Goal: Share content: Share content

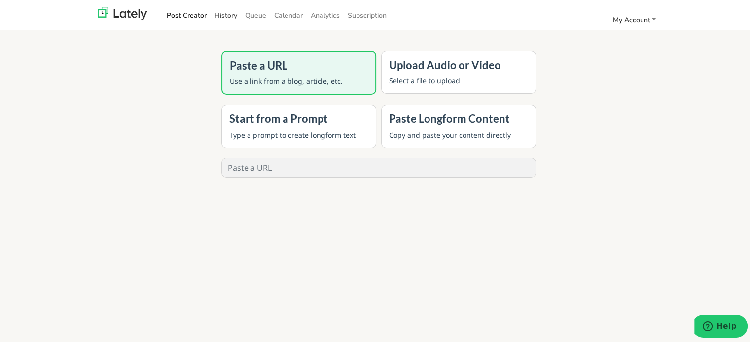
click at [231, 13] on link "History" at bounding box center [226, 14] width 31 height 16
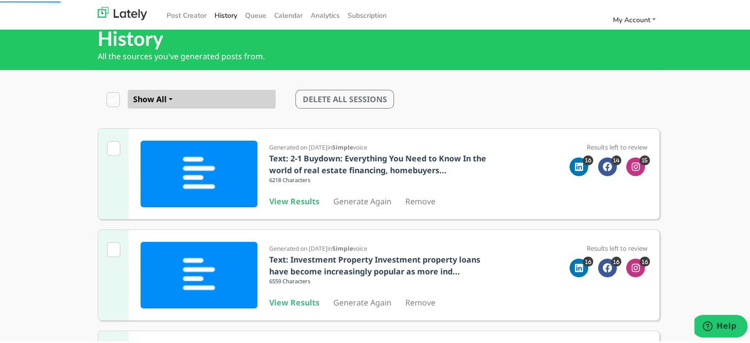
scroll to position [49, 0]
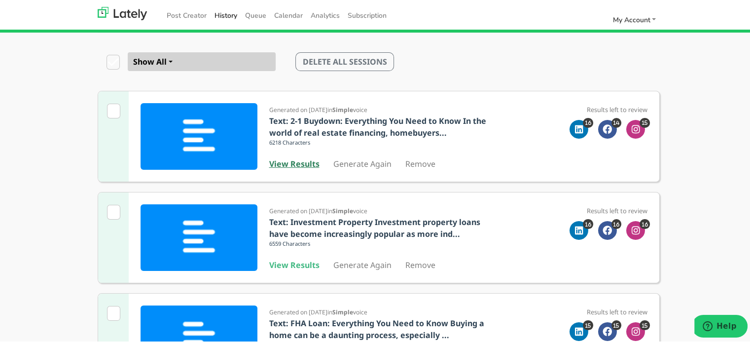
click at [298, 166] on b "View Results" at bounding box center [294, 162] width 50 height 11
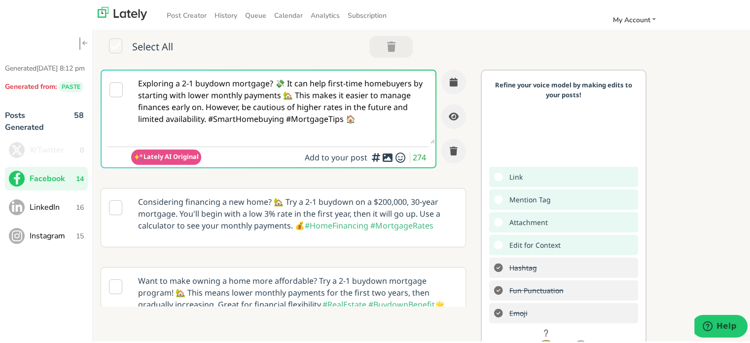
click at [59, 212] on span "LinkedIn" at bounding box center [53, 206] width 46 height 12
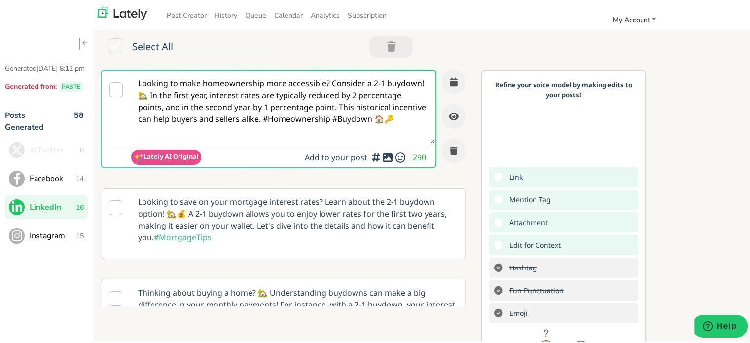
click at [289, 82] on textarea "Looking to make homeownership more accessible? Consider a 2-1 buydown! 🏡 In the…" at bounding box center [283, 105] width 304 height 73
paste textarea ""Many first-time buyers face delays because they don’t know the funding timelin…"
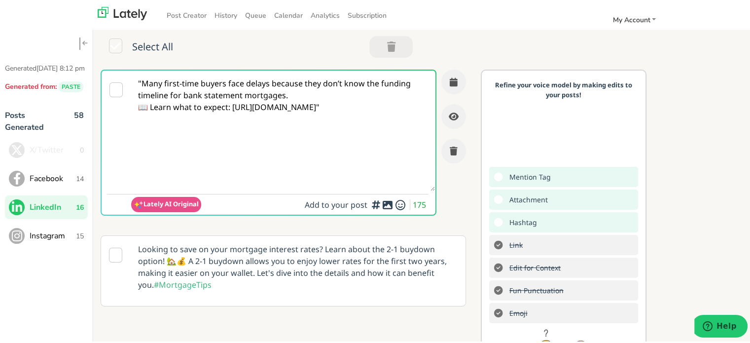
click at [143, 83] on textarea ""Many first-time buyers face delays because they don’t know the funding timelin…" at bounding box center [283, 129] width 304 height 120
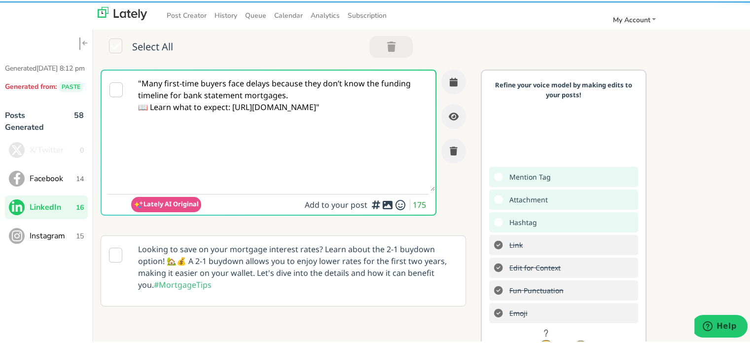
click at [140, 83] on textarea ""Many first-time buyers face delays because they don’t know the funding timelin…" at bounding box center [283, 129] width 304 height 120
click at [299, 84] on textarea "Many first-time buyers face delays because they don’t know the funding timeline…" at bounding box center [283, 129] width 304 height 120
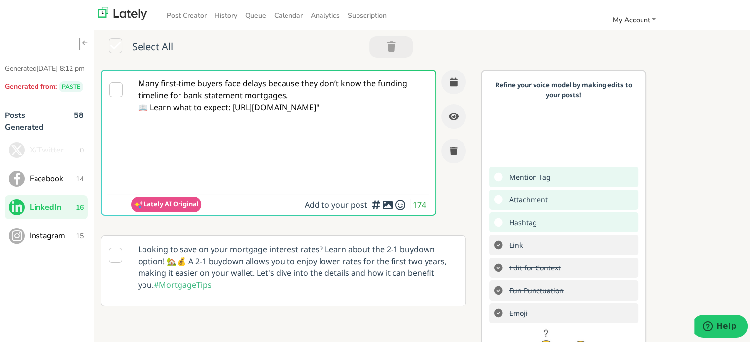
click at [299, 94] on textarea "Many first-time buyers face delays because they don’t know the funding timeline…" at bounding box center [283, 129] width 304 height 120
click at [232, 117] on textarea "Many first-time buyers face delays because they don’t know the funding timeline…" at bounding box center [283, 129] width 304 height 120
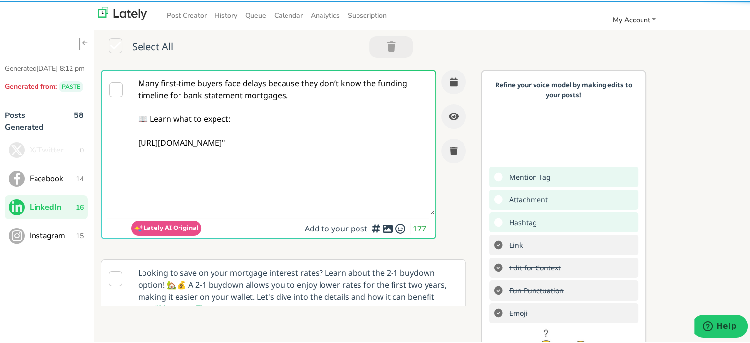
click at [357, 98] on textarea "Many first-time buyers face delays because they don’t know the funding timeline…" at bounding box center [283, 141] width 304 height 144
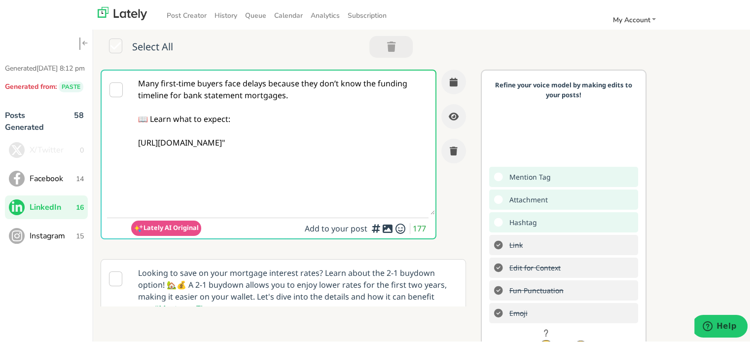
click at [357, 153] on textarea "Many first-time buyers face delays because they don’t know the funding timeline…" at bounding box center [283, 141] width 304 height 144
click at [325, 155] on textarea "Many first-time buyers face delays because they don’t know the funding timeline…" at bounding box center [283, 141] width 304 height 144
type textarea "Many first-time buyers face delays because they don’t know the funding timeline…"
click at [382, 227] on icon at bounding box center [388, 227] width 12 height 0
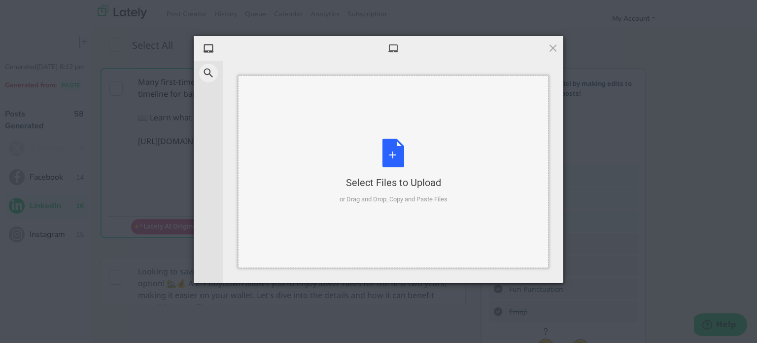
click at [436, 163] on div "Select Files to Upload or Drag and Drop, Copy and Paste Files" at bounding box center [394, 172] width 108 height 66
click at [550, 52] on span at bounding box center [553, 47] width 11 height 11
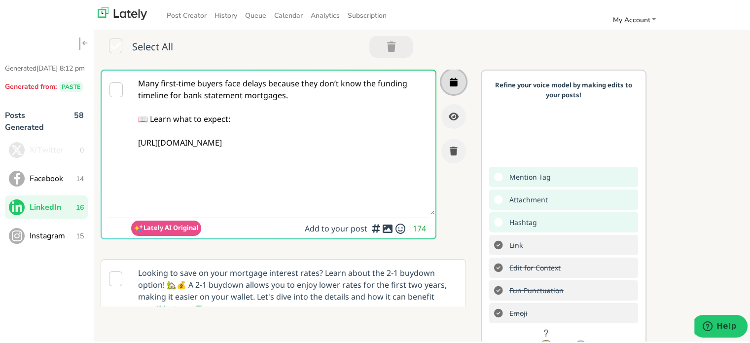
click at [452, 76] on button "button" at bounding box center [453, 80] width 25 height 25
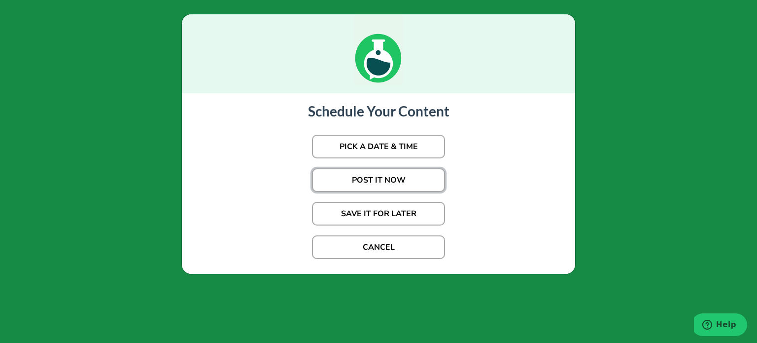
click at [380, 175] on button "POST IT NOW" at bounding box center [378, 180] width 133 height 24
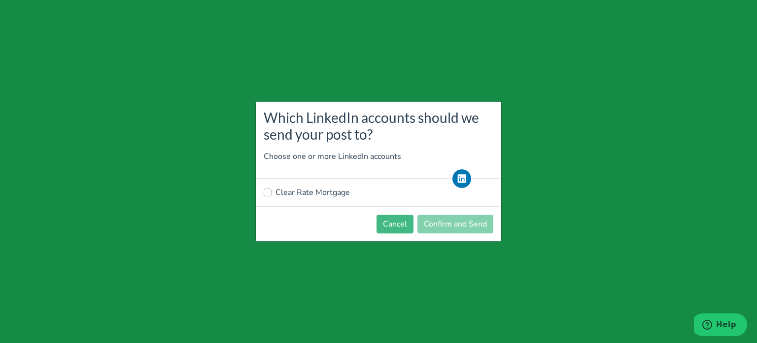
click at [318, 194] on label "Clear Rate Mortgage" at bounding box center [313, 192] width 74 height 12
click at [272, 194] on input "Clear Rate Mortgage" at bounding box center [268, 191] width 8 height 10
checkbox input "true"
click at [458, 223] on button "Confirm and Send" at bounding box center [456, 223] width 76 height 19
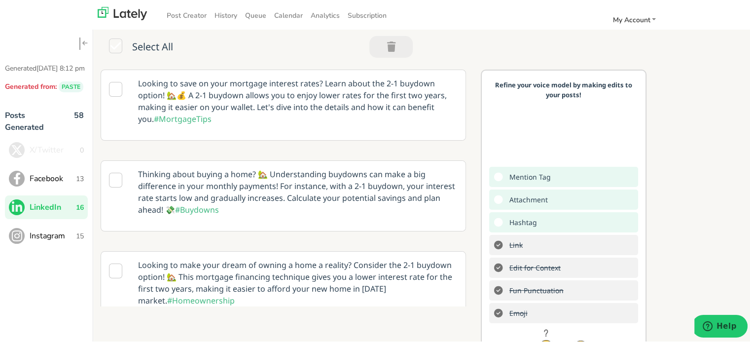
click at [53, 183] on span "Facebook" at bounding box center [53, 177] width 46 height 12
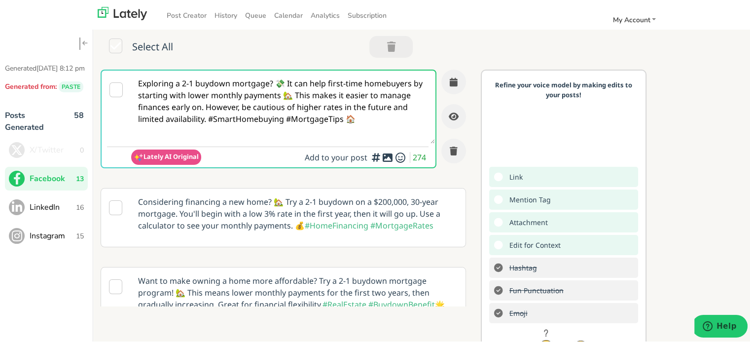
click at [346, 103] on textarea "Exploring a 2-1 buydown mortgage? 💸 It can help first-time homebuyers by starti…" at bounding box center [283, 105] width 304 height 73
drag, startPoint x: 346, startPoint y: 103, endPoint x: 350, endPoint y: 179, distance: 76.5
click at [0, 0] on slot "Exploring a 2-1 buydown mortgage? 💸 It can help first-time homebuyers by starti…" at bounding box center [0, 0] width 0 height 0
paste textarea ""💭 Confused about how long bank statement mortgages actually take to fund? Don’…"
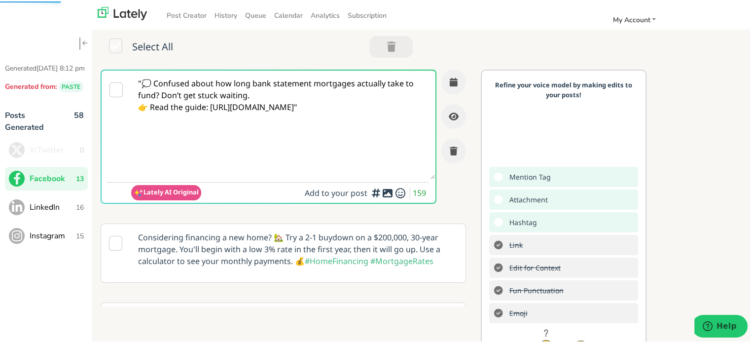
click at [142, 80] on textarea ""💭 Confused about how long bank statement mortgages actually take to fund? Don’…" at bounding box center [283, 123] width 304 height 108
click at [265, 96] on textarea "💭 Confused about how long bank statement mortgages actually take to fund? Don’t…" at bounding box center [283, 123] width 304 height 108
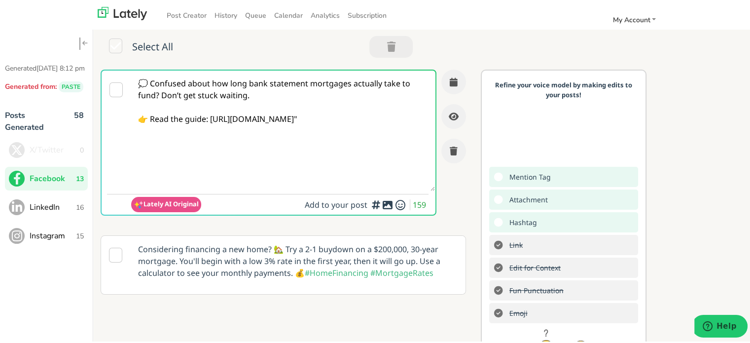
click at [394, 131] on textarea "💭 Confused about how long bank statement mortgages actually take to fund? Don’t…" at bounding box center [283, 129] width 304 height 120
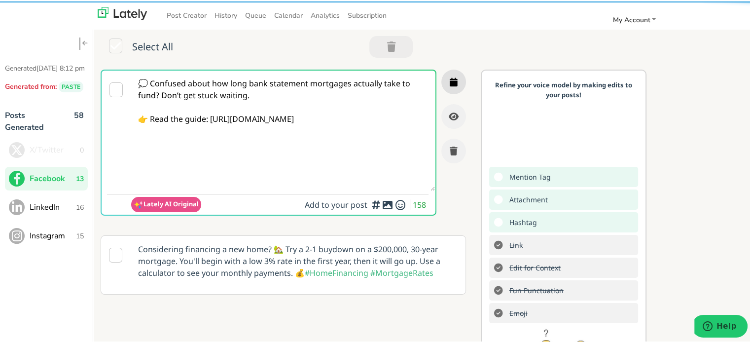
type textarea "💭 Confused about how long bank statement mortgages actually take to fund? Don’t…"
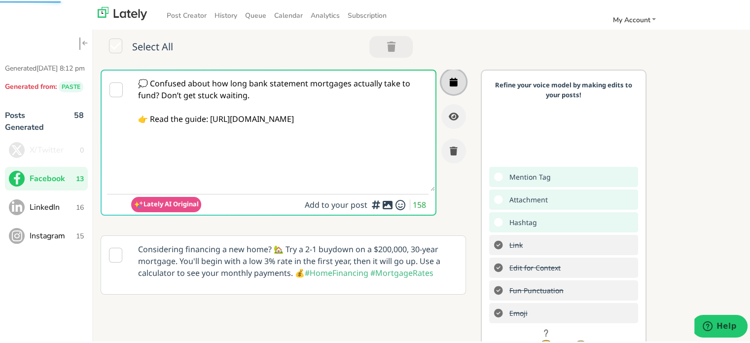
click at [448, 73] on button "button" at bounding box center [453, 80] width 25 height 25
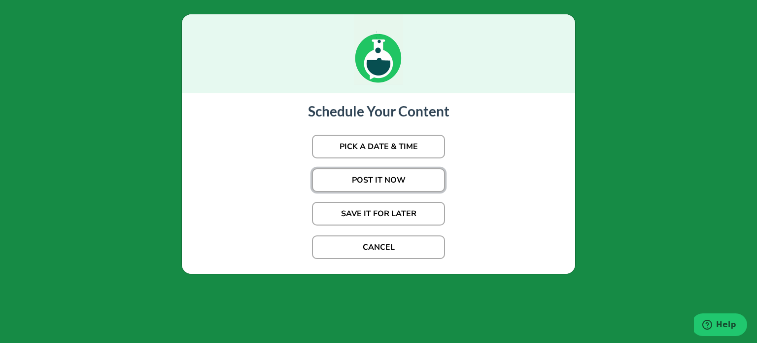
click at [396, 182] on button "POST IT NOW" at bounding box center [378, 180] width 133 height 24
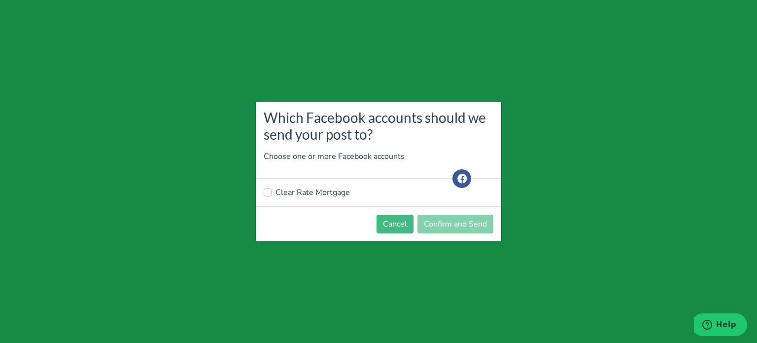
click at [325, 193] on label "Clear Rate Mortgage" at bounding box center [313, 192] width 74 height 12
click at [272, 193] on input "Clear Rate Mortgage" at bounding box center [268, 191] width 8 height 10
checkbox input "true"
click at [441, 216] on button "Confirm and Send" at bounding box center [456, 223] width 76 height 19
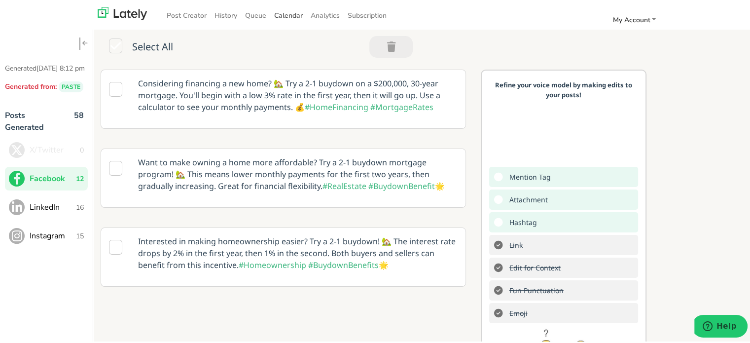
click at [275, 16] on span "Calendar" at bounding box center [288, 13] width 29 height 9
